Goal: Information Seeking & Learning: Learn about a topic

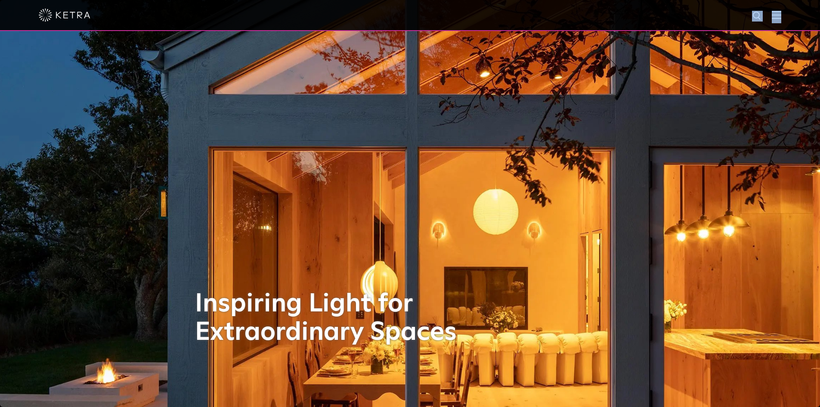
drag, startPoint x: 778, startPoint y: 15, endPoint x: 782, endPoint y: 18, distance: 5.3
click at [781, 16] on div at bounding box center [410, 15] width 820 height 31
click at [781, 18] on img at bounding box center [776, 15] width 9 height 8
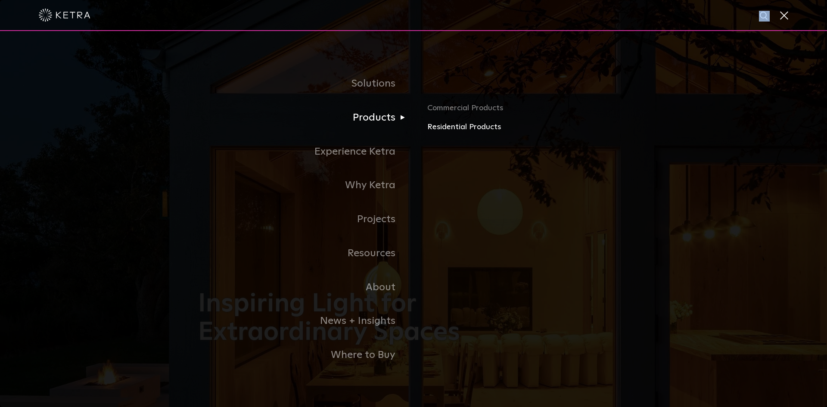
click at [452, 126] on link "Residential Products" at bounding box center [527, 127] width 201 height 12
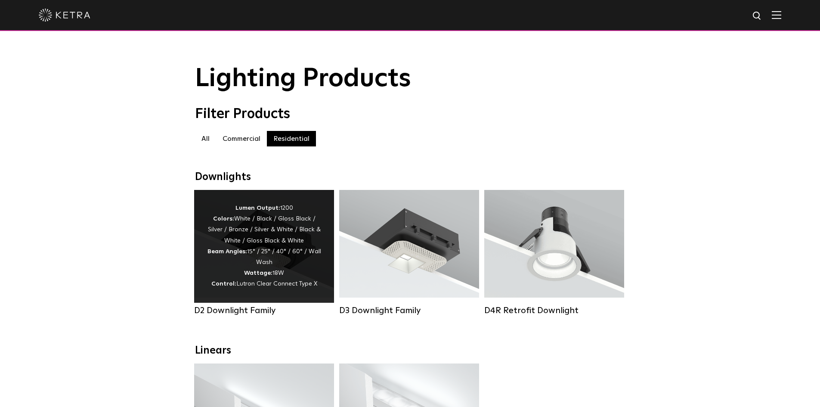
click at [270, 237] on div "Lumen Output: 1200 Colors: White / Black / Gloss Black / Silver / Bronze / Silv…" at bounding box center [264, 246] width 114 height 87
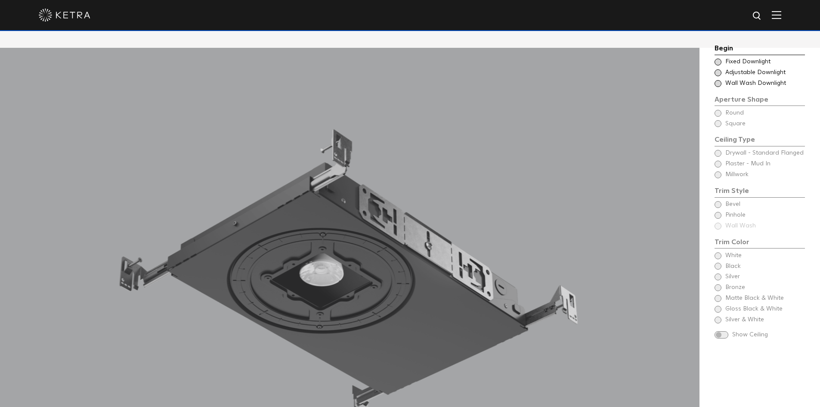
scroll to position [775, 0]
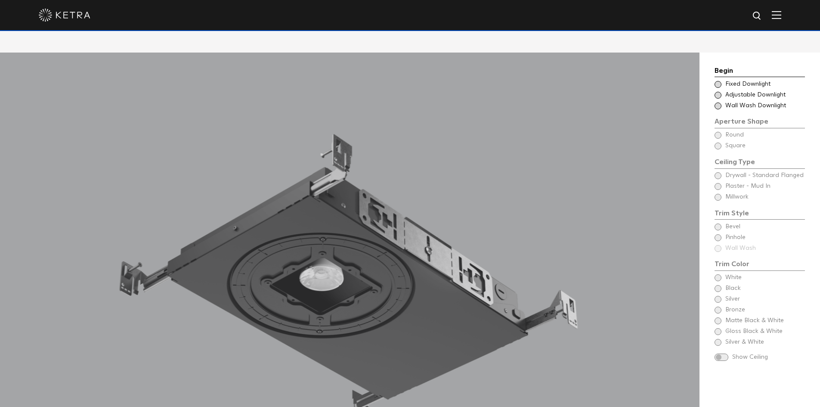
click at [719, 81] on span at bounding box center [718, 84] width 7 height 7
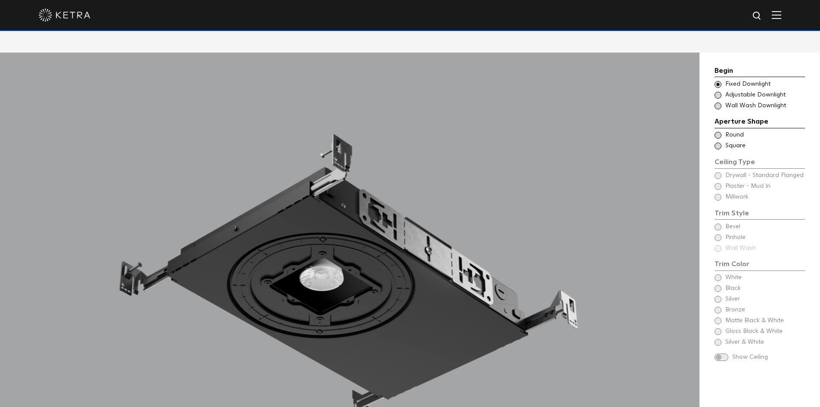
click at [718, 92] on span at bounding box center [718, 95] width 7 height 7
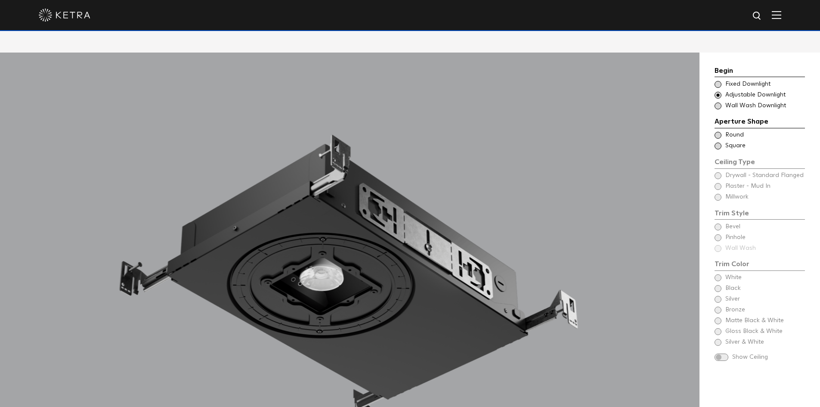
click at [716, 132] on span at bounding box center [718, 135] width 7 height 7
click at [718, 143] on span at bounding box center [718, 146] width 7 height 7
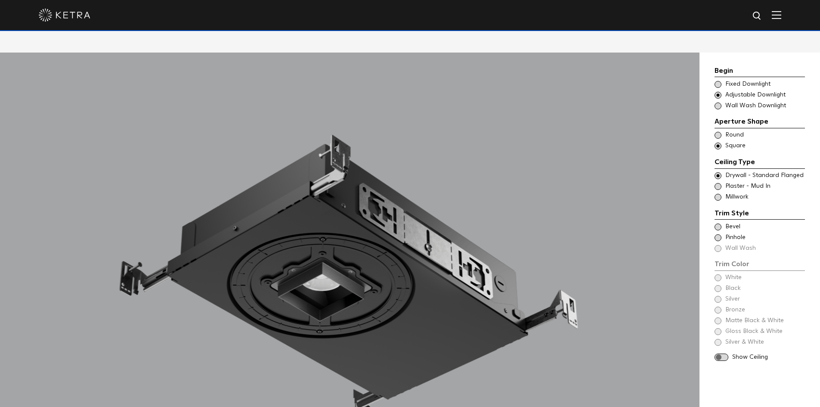
drag, startPoint x: 718, startPoint y: 184, endPoint x: 716, endPoint y: 229, distance: 45.3
click at [718, 194] on span at bounding box center [718, 197] width 7 height 7
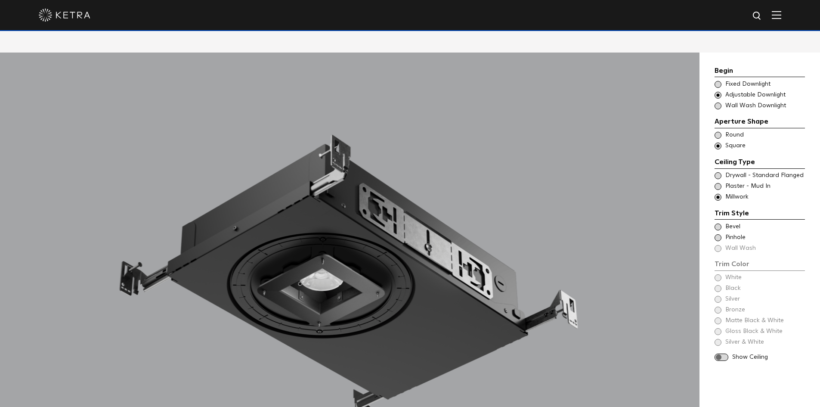
click at [719, 268] on div "Begin Choose Aperture Shape Fixed Downlight Choose Aperture Shape Adjustable Do…" at bounding box center [760, 213] width 90 height 296
click at [720, 277] on div "Begin Choose Aperture Shape Fixed Downlight Choose Aperture Shape Adjustable Do…" at bounding box center [760, 213] width 90 height 296
click at [717, 234] on span at bounding box center [718, 237] width 7 height 7
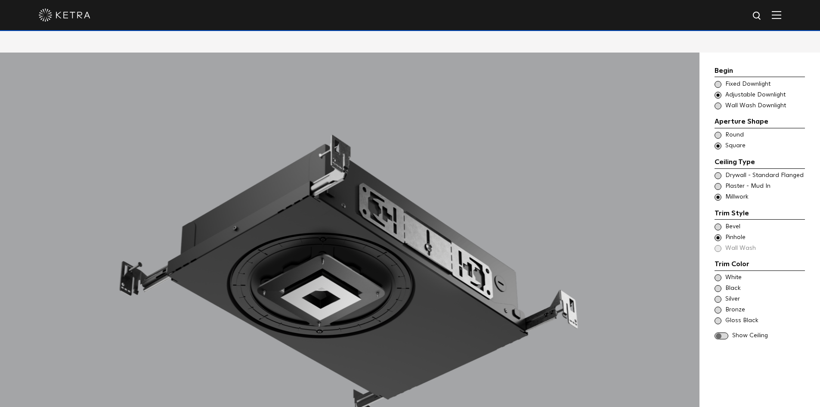
click at [719, 317] on span at bounding box center [718, 320] width 7 height 7
click at [720, 332] on span at bounding box center [722, 335] width 14 height 7
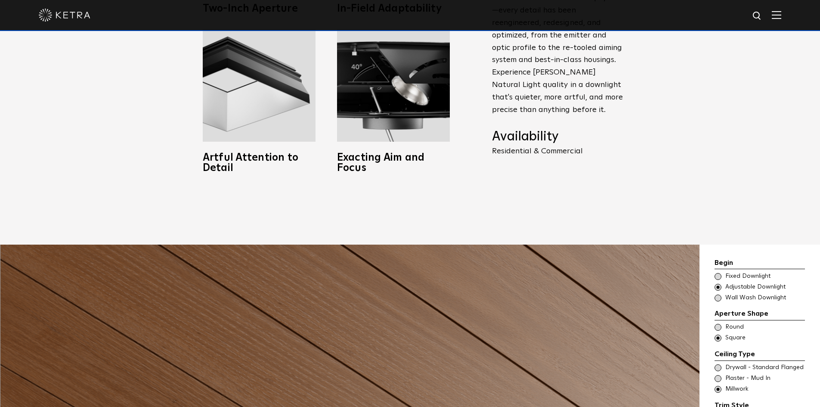
scroll to position [560, 0]
